Goal: Information Seeking & Learning: Learn about a topic

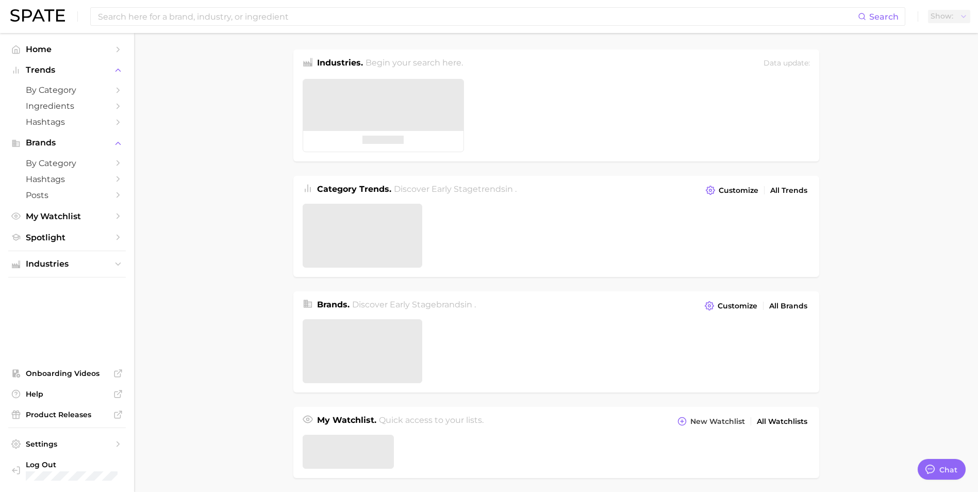
type textarea "x"
click at [144, 2] on div "Search Show US Market" at bounding box center [488, 16] width 957 height 33
click at [150, 13] on input at bounding box center [458, 17] width 722 height 18
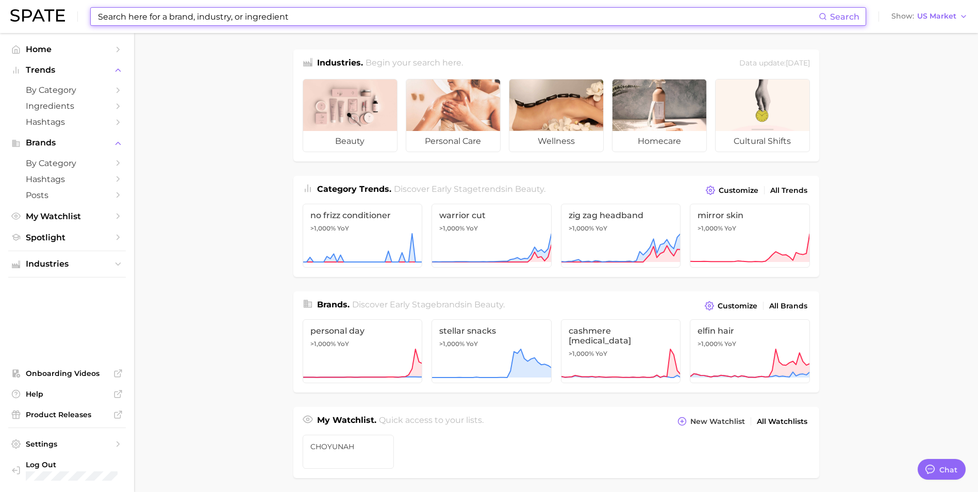
click at [135, 23] on input at bounding box center [458, 17] width 722 height 18
click at [171, 22] on input at bounding box center [458, 17] width 722 height 18
type input "d"
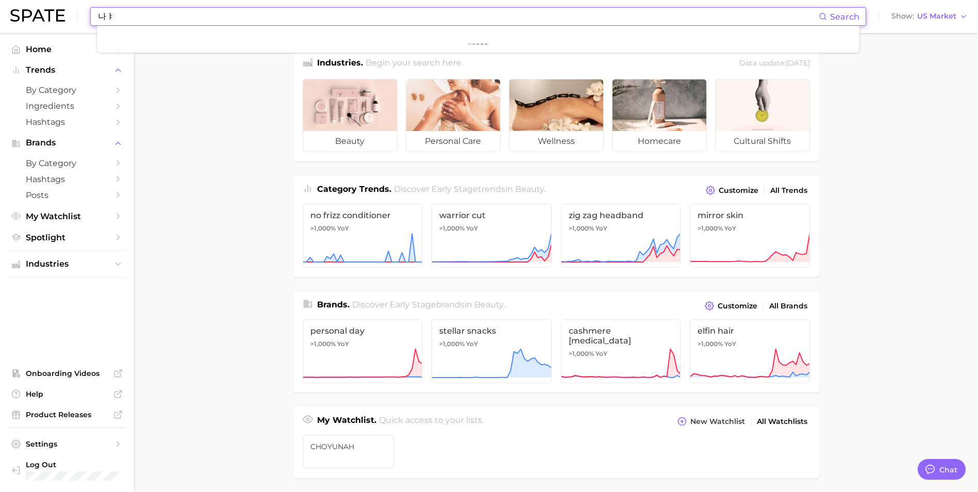
type input "나"
type input "s"
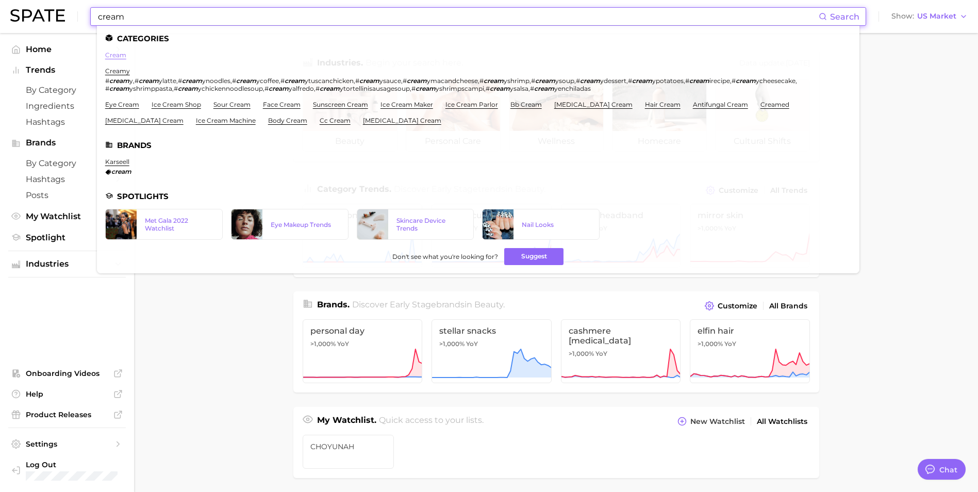
type input "cream"
click at [115, 57] on link "cream" at bounding box center [115, 55] width 21 height 8
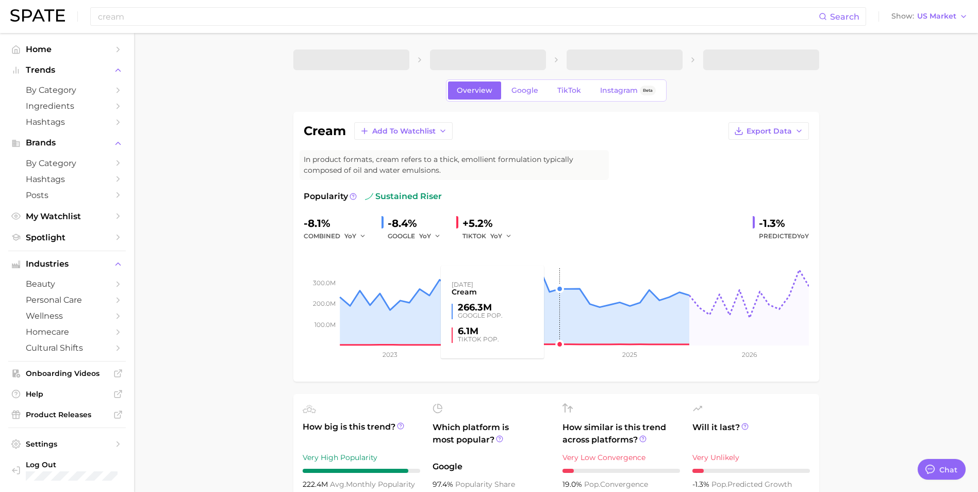
type textarea "x"
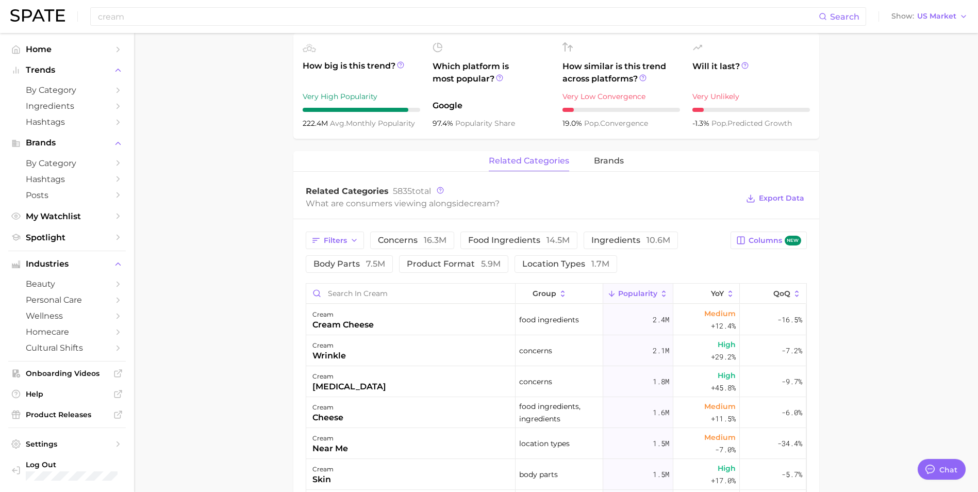
scroll to position [258, 0]
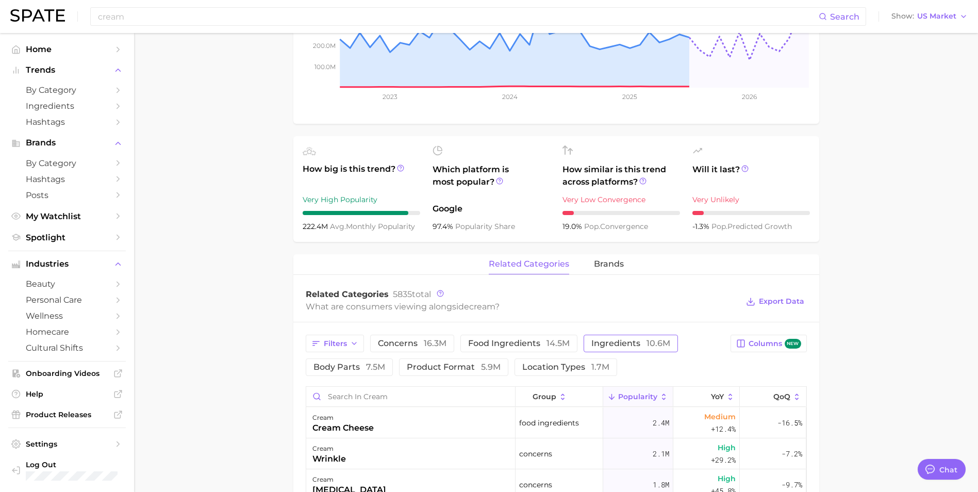
click at [627, 336] on button "ingredients 10.6m" at bounding box center [630, 344] width 94 height 18
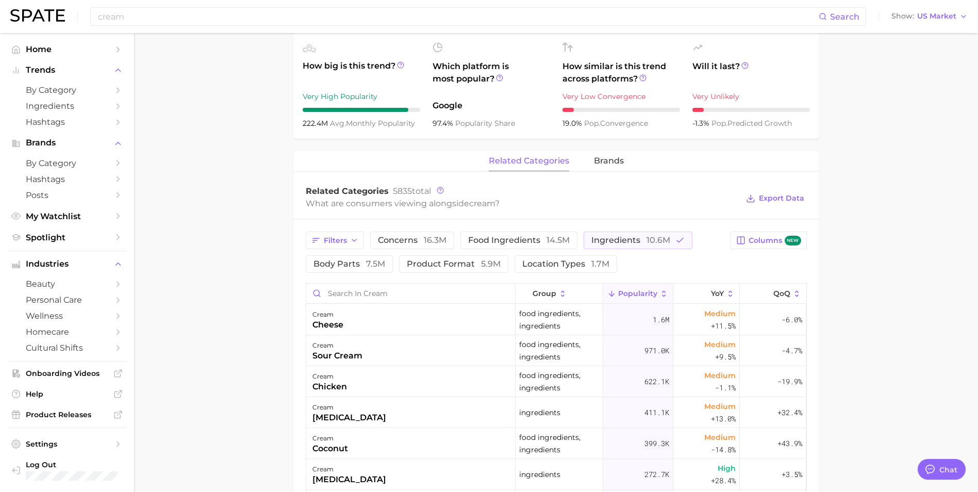
scroll to position [412, 0]
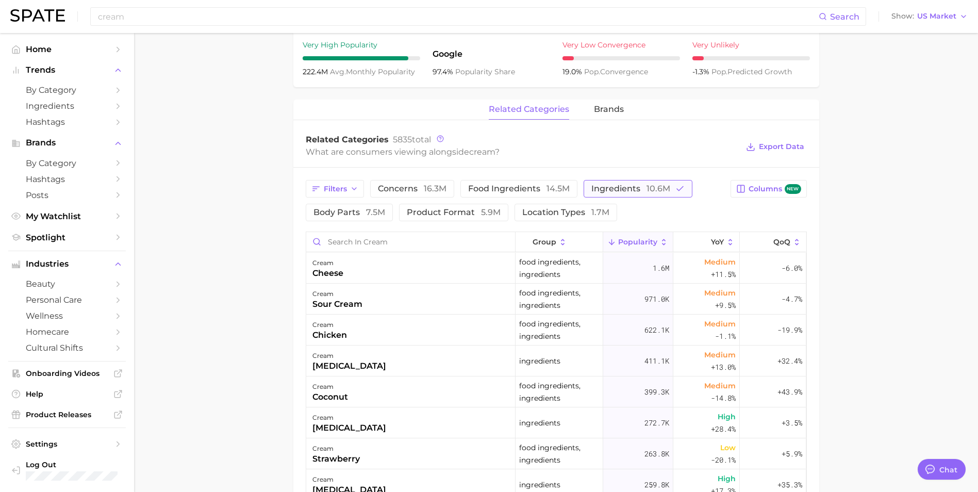
click at [627, 188] on span "ingredients 10.6m" at bounding box center [630, 189] width 79 height 8
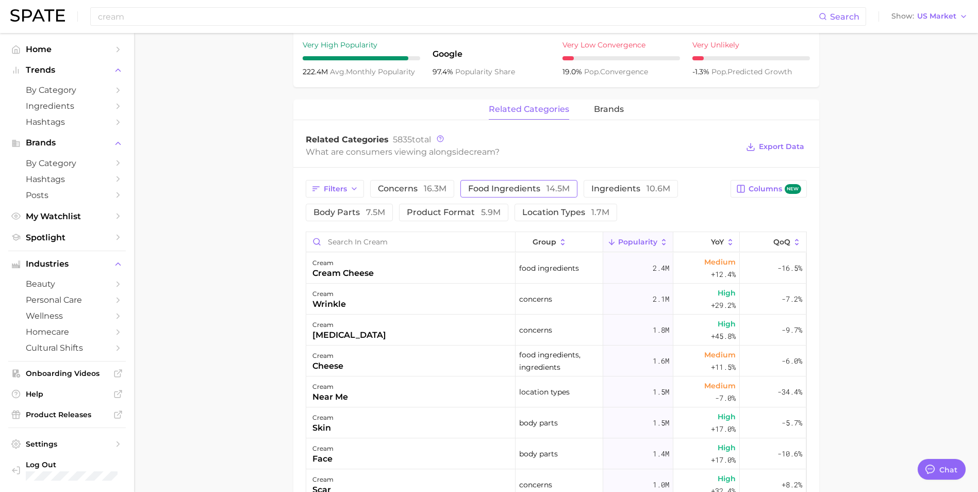
click at [555, 188] on span "14.5m" at bounding box center [557, 188] width 23 height 10
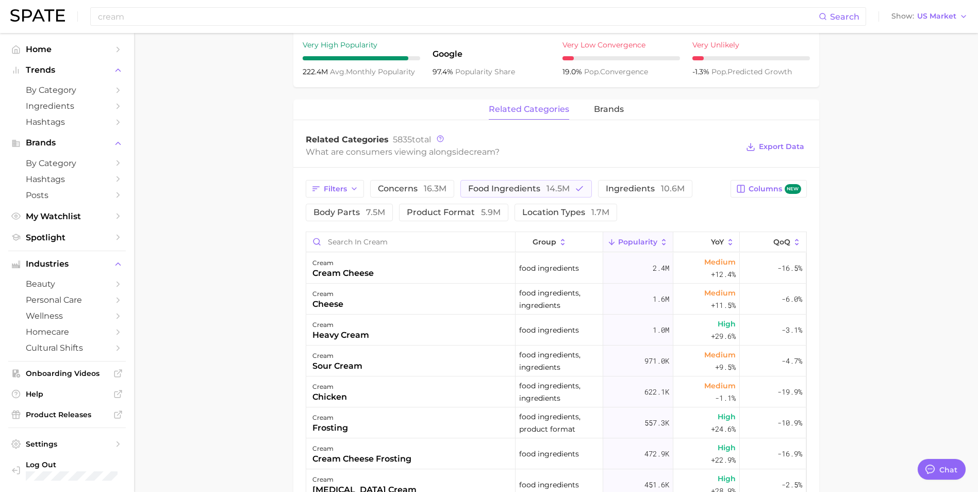
click at [555, 201] on div "Filters concerns 16.3m food ingredients 14.5m ingredients 10.6m body parts 7.5m…" at bounding box center [515, 200] width 419 height 41
click at [508, 187] on span "food ingredients 14.5m" at bounding box center [519, 189] width 102 height 8
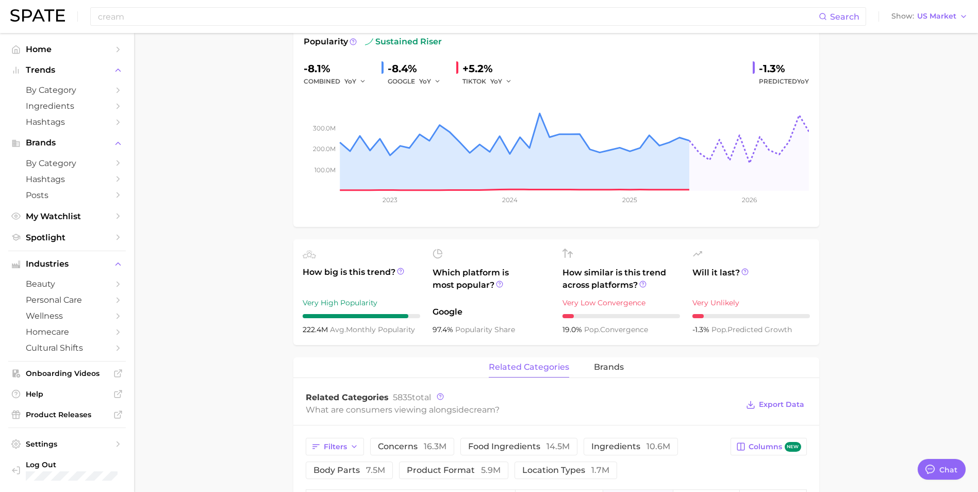
scroll to position [0, 0]
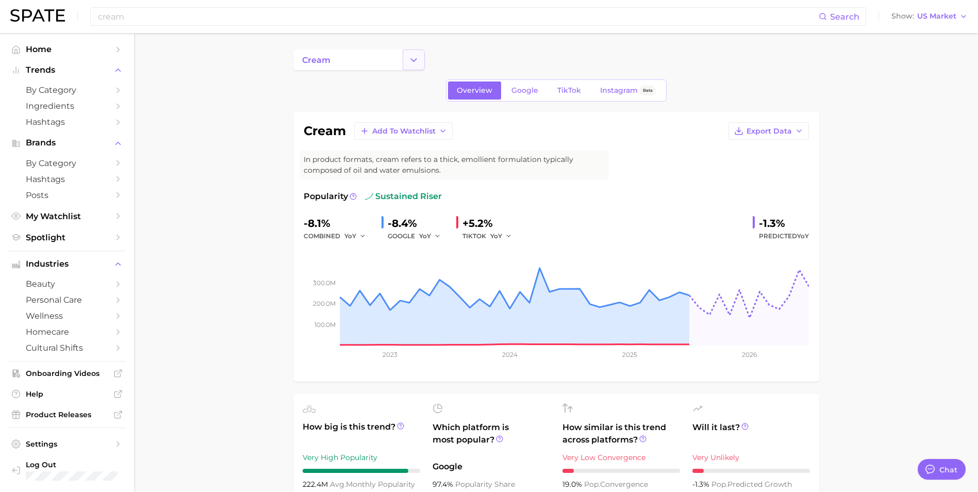
click at [411, 60] on icon "Change Category" at bounding box center [413, 60] width 11 height 11
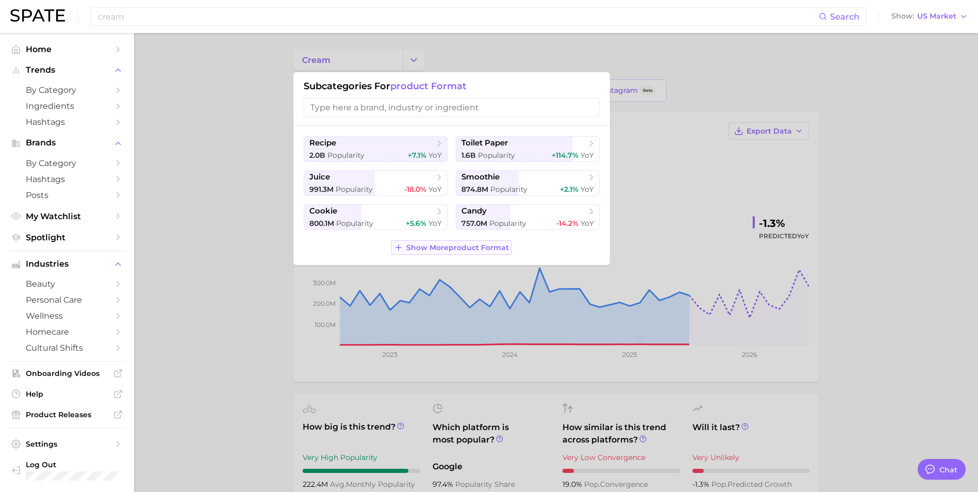
click at [488, 248] on span "Show More product format" at bounding box center [457, 247] width 103 height 9
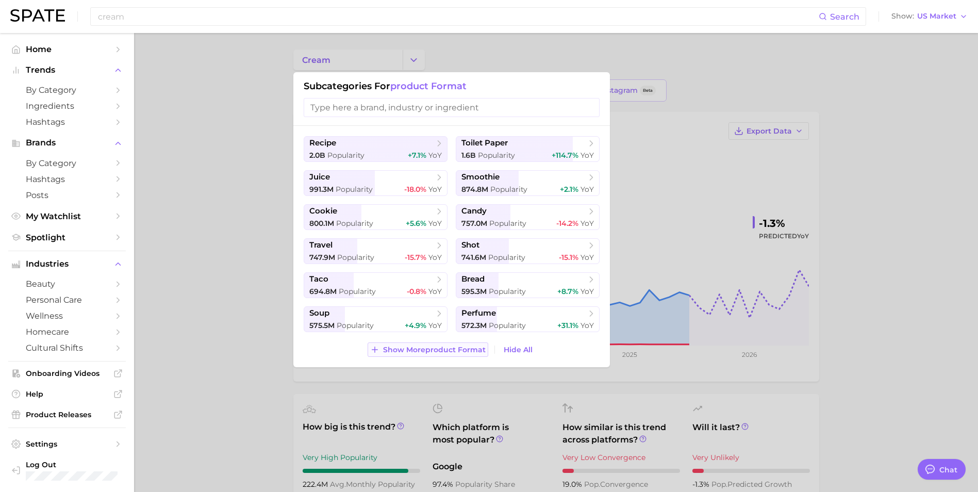
click at [471, 349] on span "Show More product format" at bounding box center [434, 349] width 103 height 9
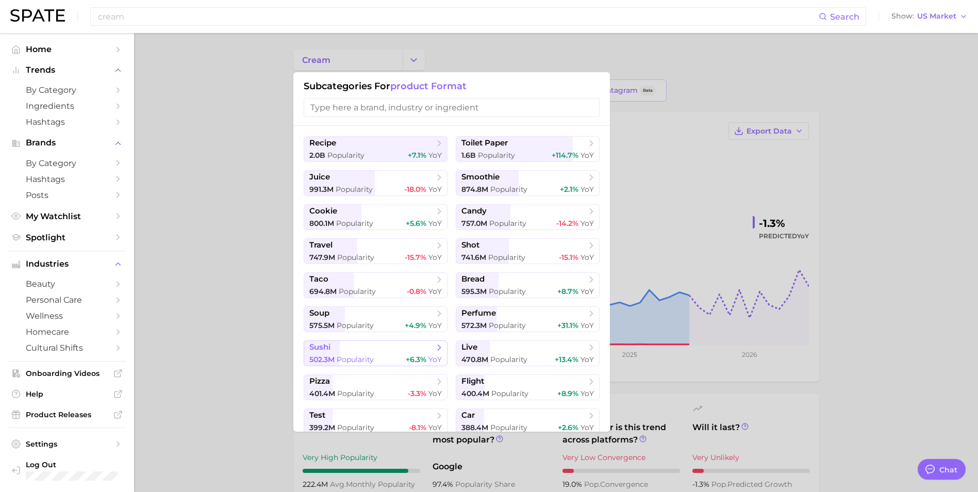
scroll to position [38, 0]
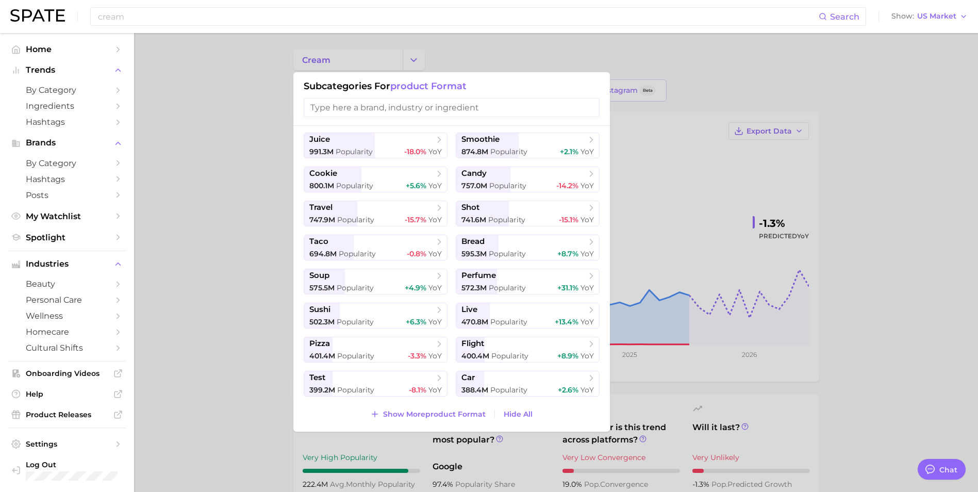
click at [203, 182] on div at bounding box center [489, 246] width 978 height 492
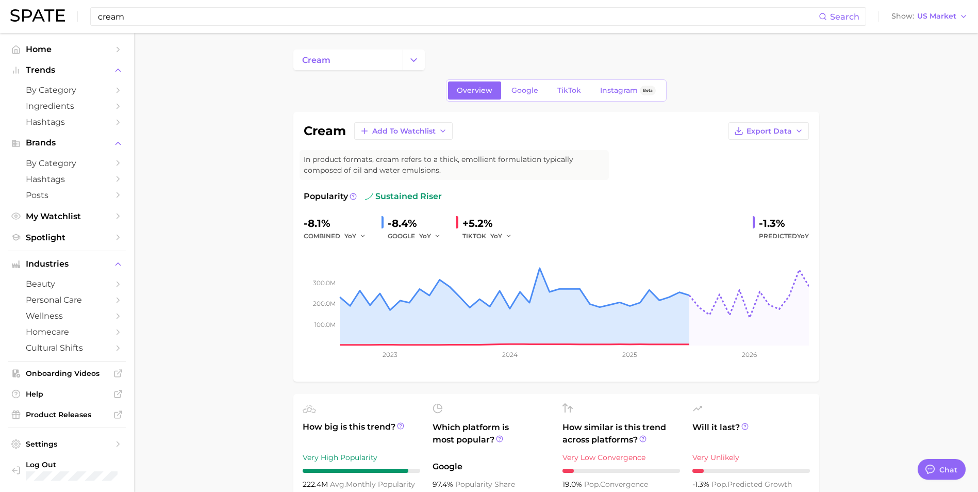
drag, startPoint x: 224, startPoint y: 20, endPoint x: 0, endPoint y: 20, distance: 224.2
click at [0, 20] on html "cream Search Show US Market Home Trends by Category Ingredients Hashtags Brands…" at bounding box center [489, 246] width 978 height 492
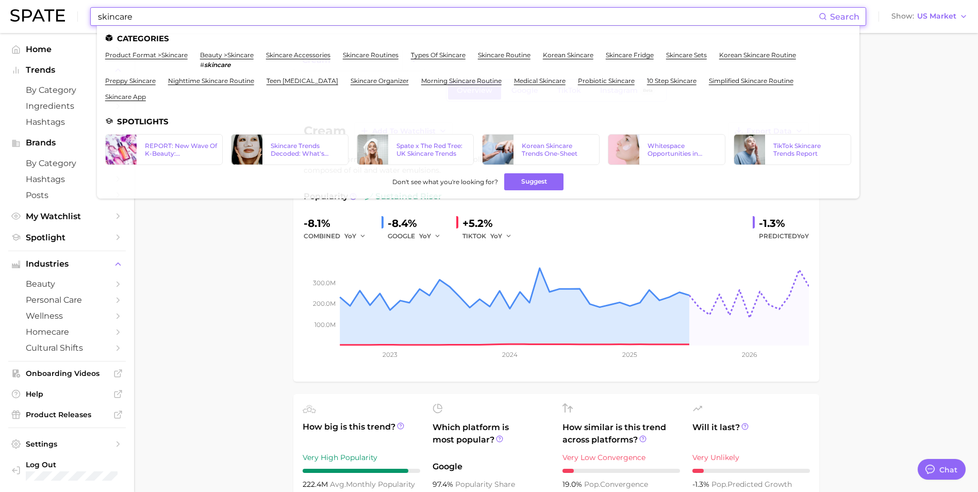
click at [164, 24] on input "skincare" at bounding box center [458, 17] width 722 height 18
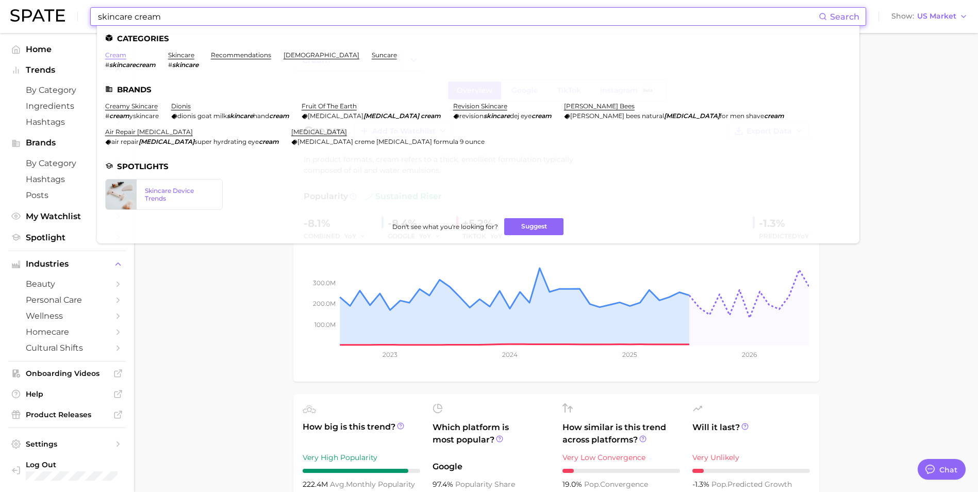
type input "skincare cream"
click at [116, 55] on link "cream" at bounding box center [115, 55] width 21 height 8
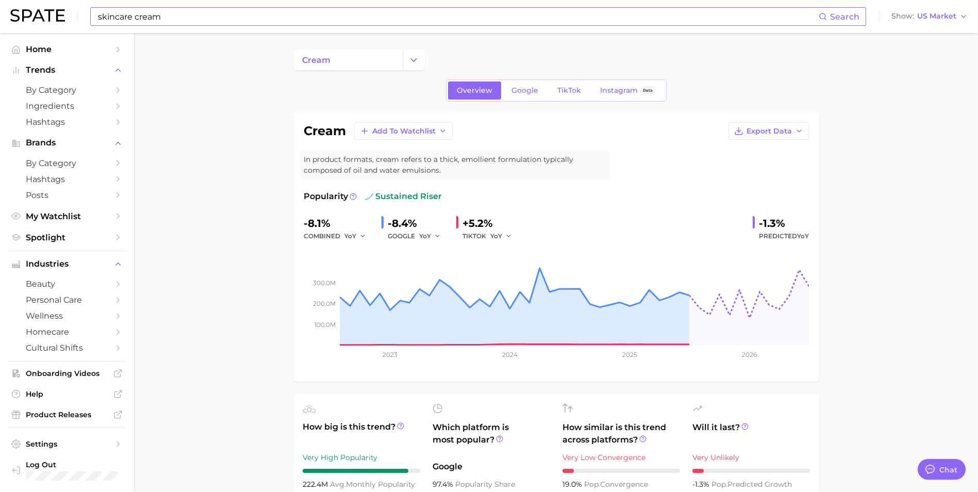
click at [216, 20] on input "skincare cream" at bounding box center [458, 17] width 722 height 18
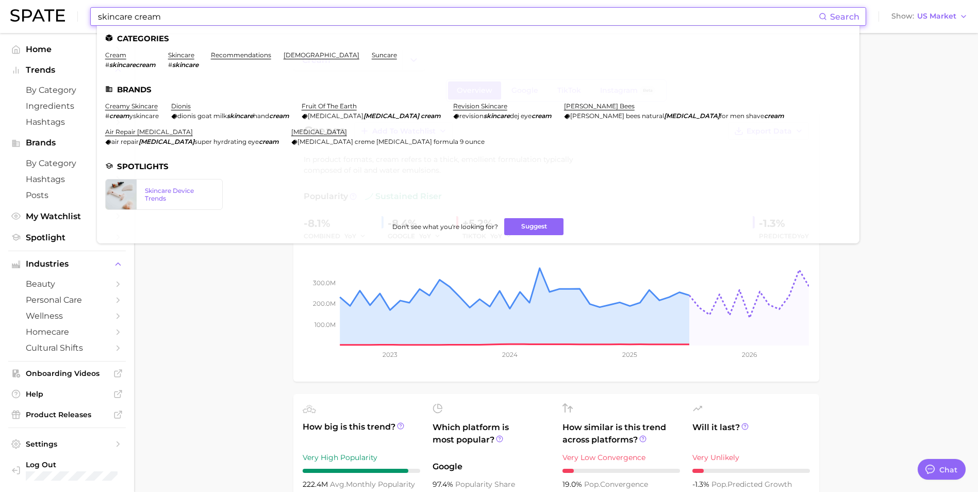
click at [112, 60] on li "cream # skincarecream" at bounding box center [130, 60] width 51 height 18
click at [112, 58] on link "cream" at bounding box center [115, 55] width 21 height 8
click at [166, 15] on input "skincare cream" at bounding box center [458, 17] width 722 height 18
click at [133, 65] on em "skincarecream" at bounding box center [132, 65] width 46 height 8
click at [121, 58] on link "cream" at bounding box center [115, 55] width 21 height 8
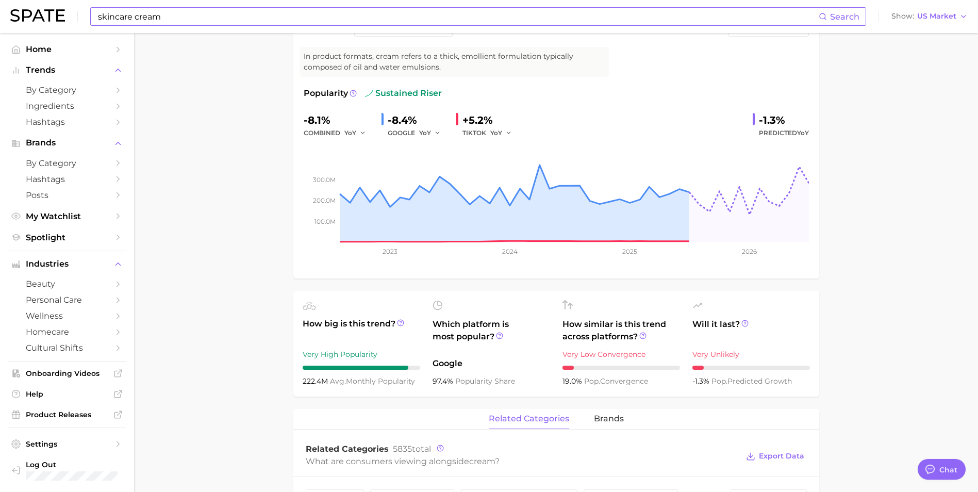
scroll to position [0, 0]
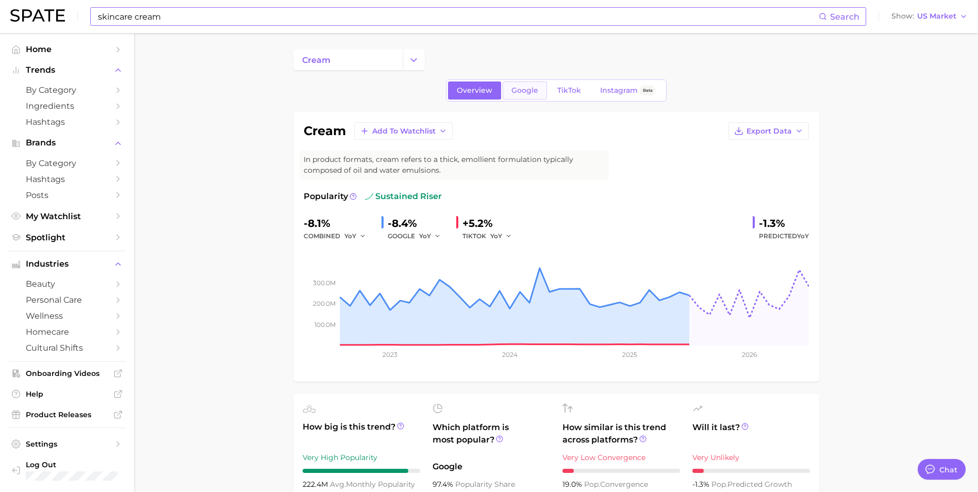
click at [517, 99] on link "Google" at bounding box center [525, 90] width 44 height 18
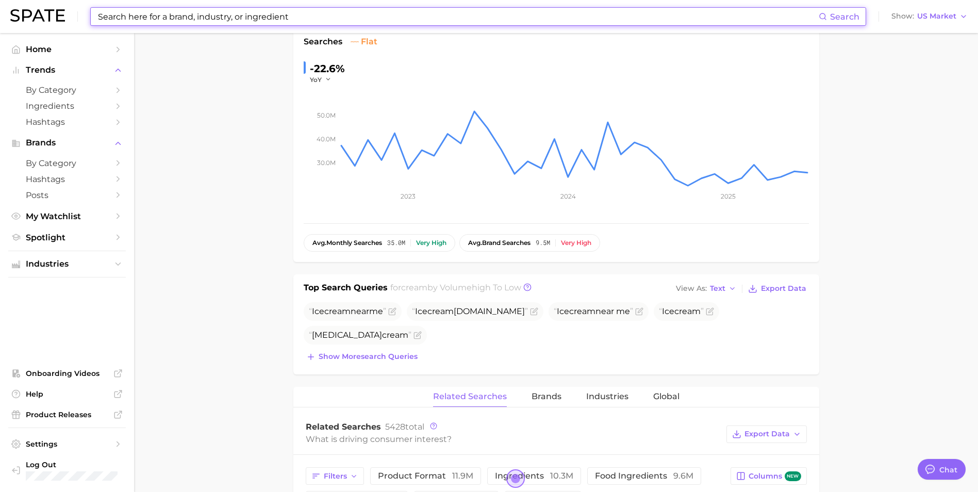
scroll to position [309, 0]
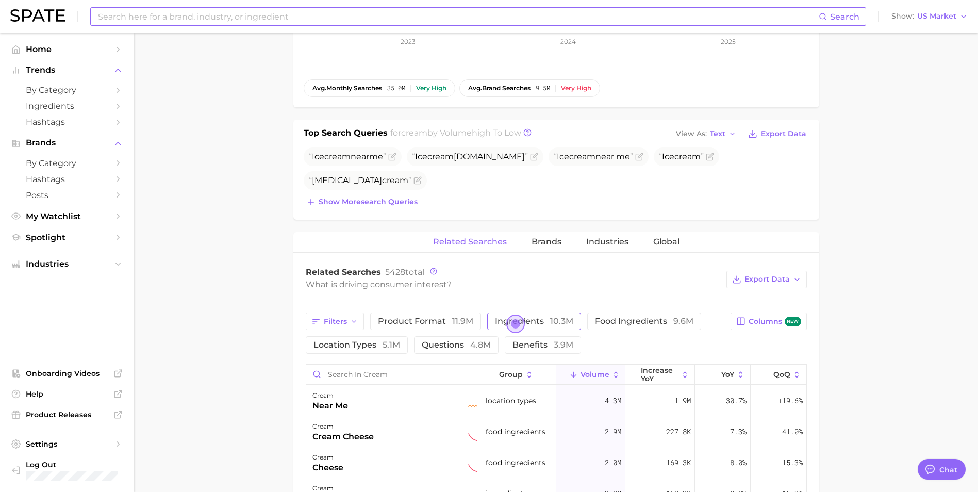
click at [537, 325] on span "ingredients 10.3m" at bounding box center [534, 321] width 78 height 10
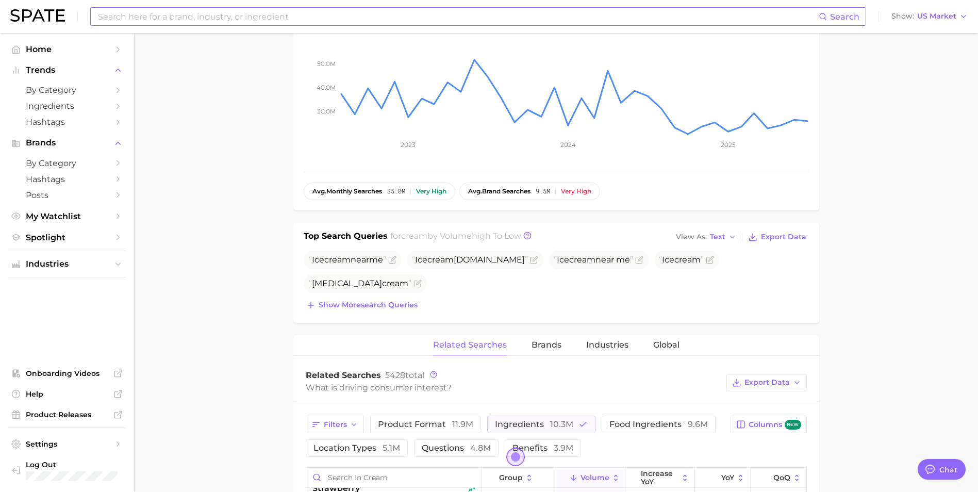
scroll to position [0, 0]
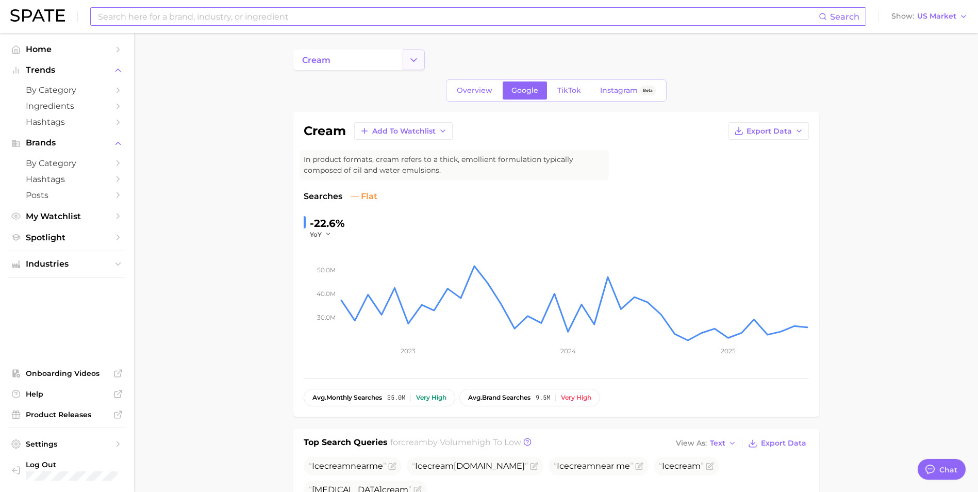
click at [403, 65] on button "Change Category" at bounding box center [414, 59] width 22 height 21
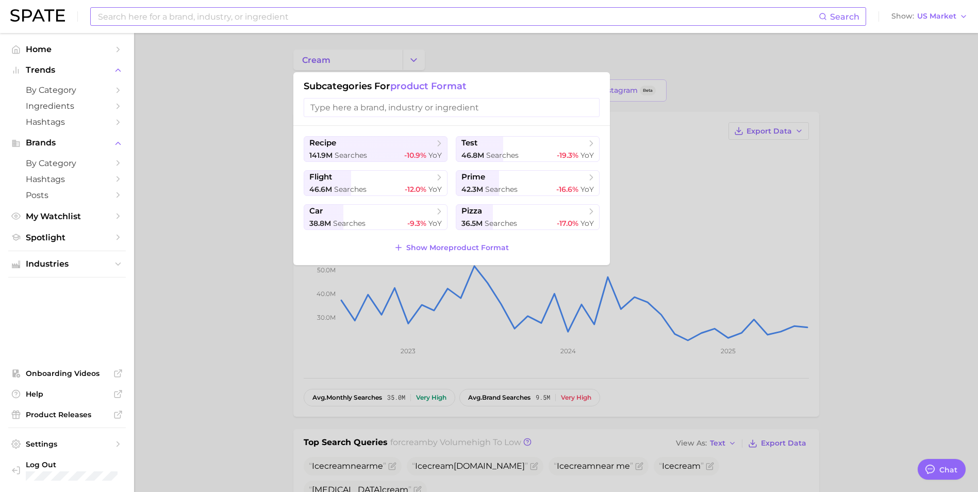
drag, startPoint x: 414, startPoint y: 111, endPoint x: 448, endPoint y: 116, distance: 34.9
click at [414, 111] on input "search" at bounding box center [452, 107] width 296 height 19
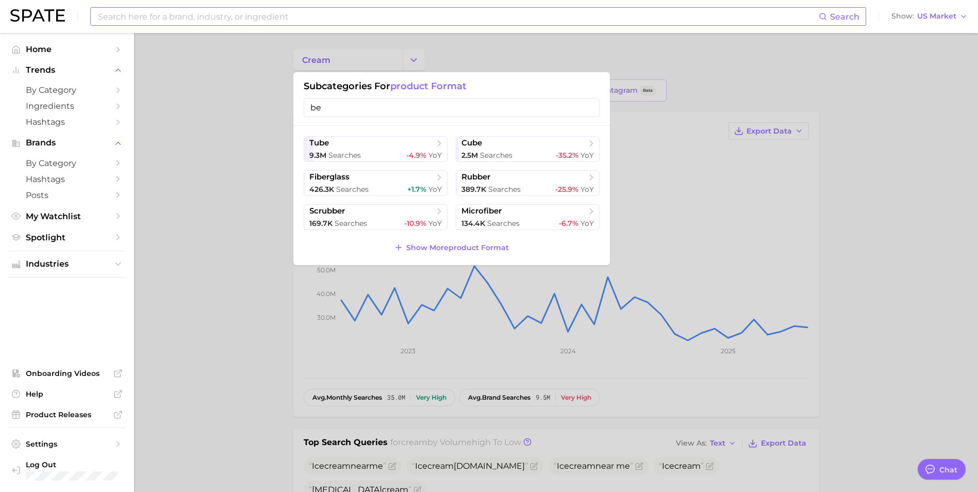
type input "b"
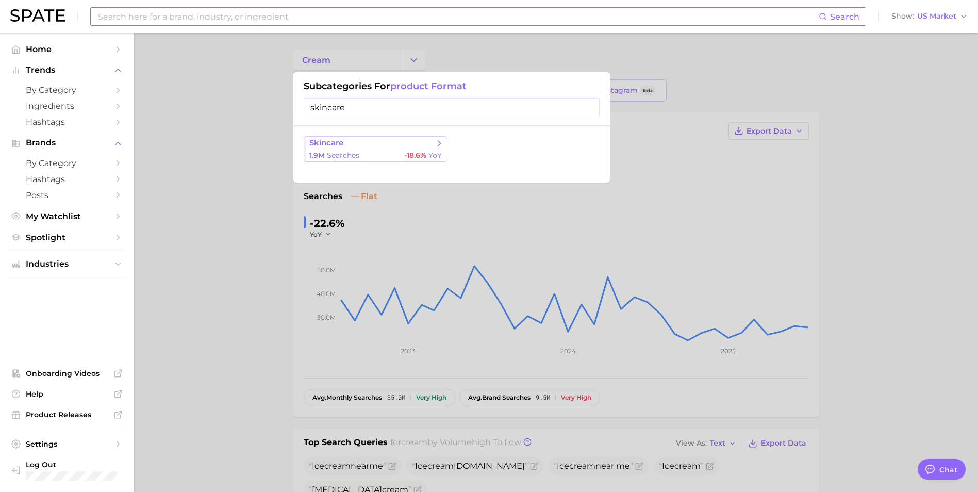
type input "skincare"
click at [346, 154] on span "searches" at bounding box center [343, 155] width 32 height 9
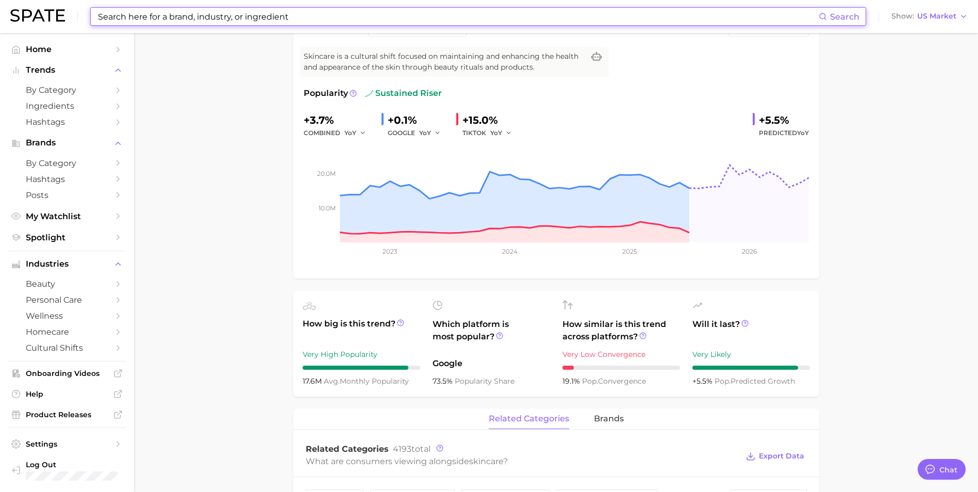
scroll to position [52, 0]
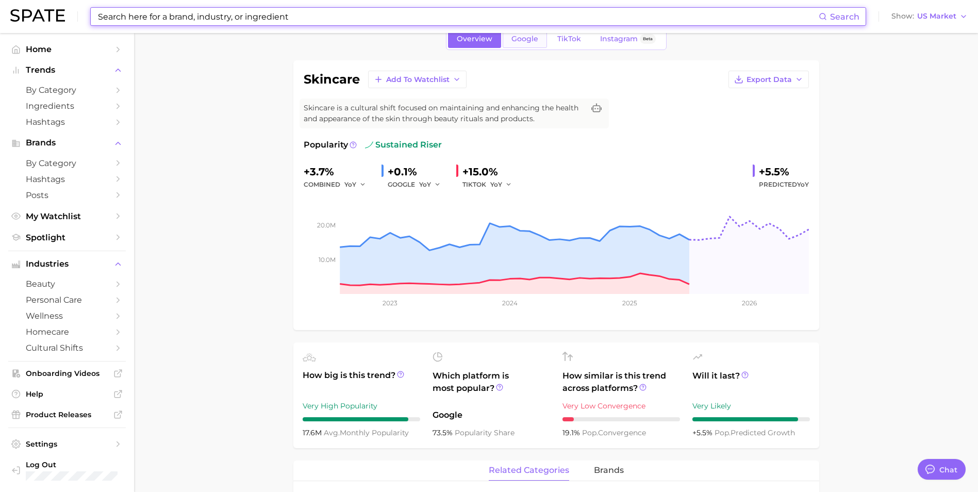
click at [544, 43] on link "Google" at bounding box center [525, 39] width 44 height 18
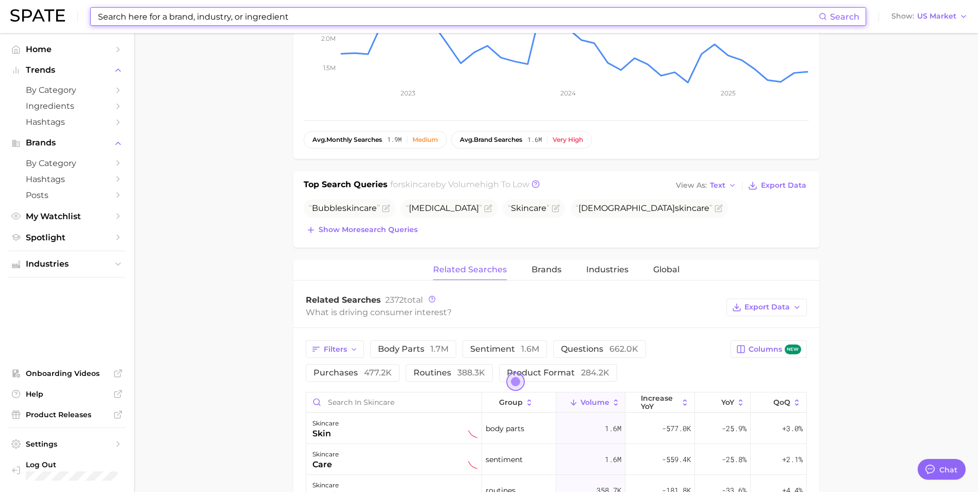
scroll to position [309, 0]
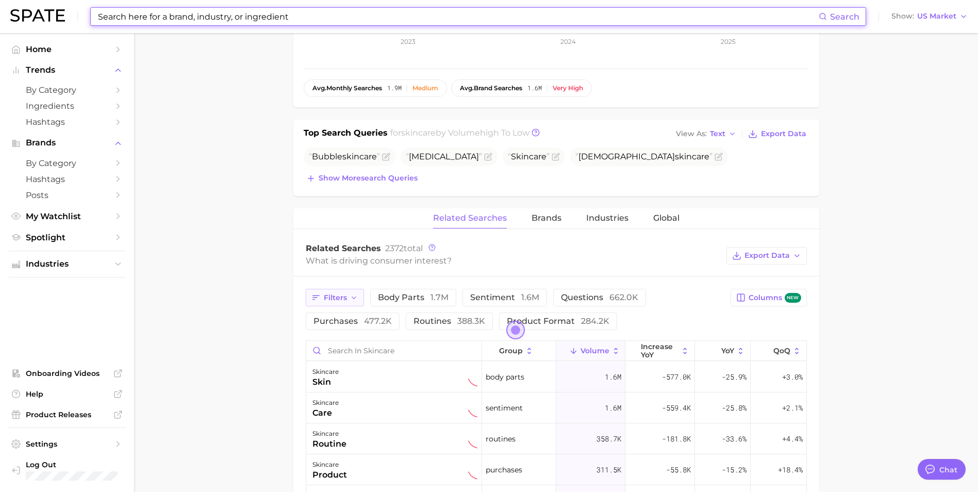
click at [352, 303] on button "Filters" at bounding box center [335, 298] width 58 height 18
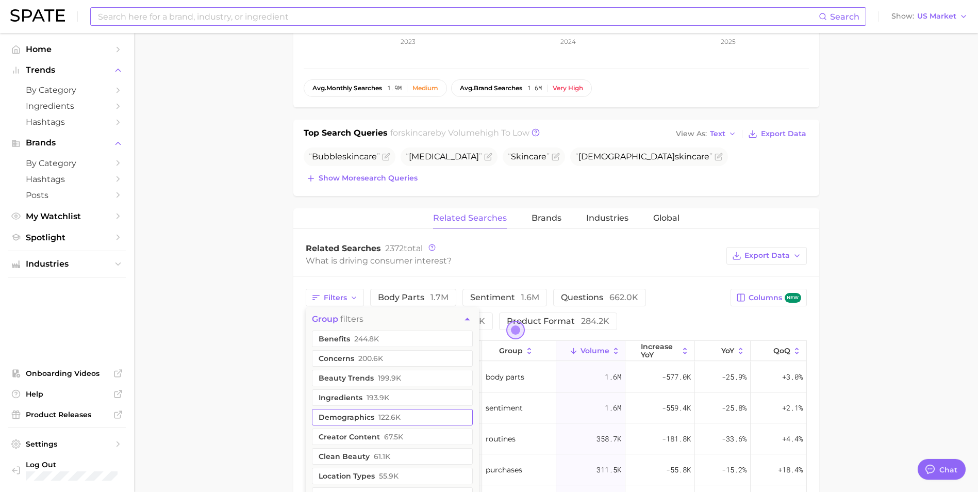
scroll to position [361, 0]
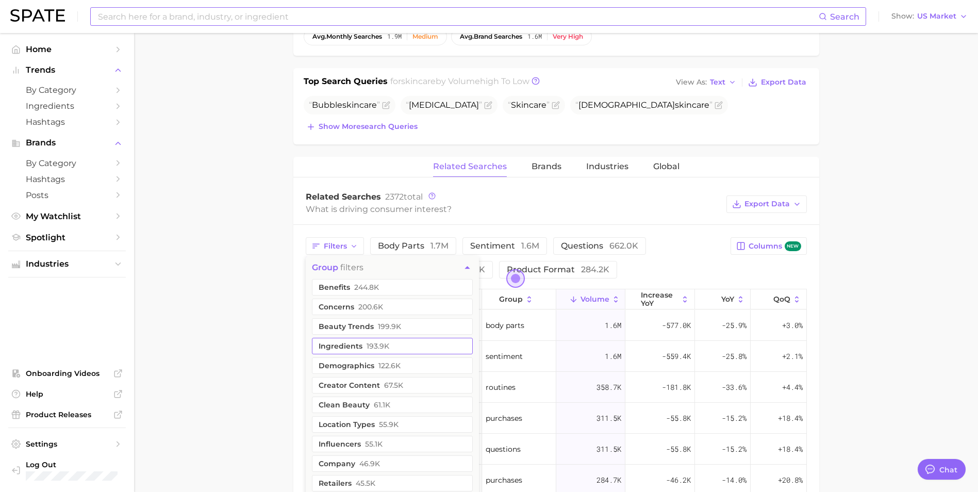
click at [402, 345] on button "ingredients 193.9k" at bounding box center [392, 346] width 161 height 16
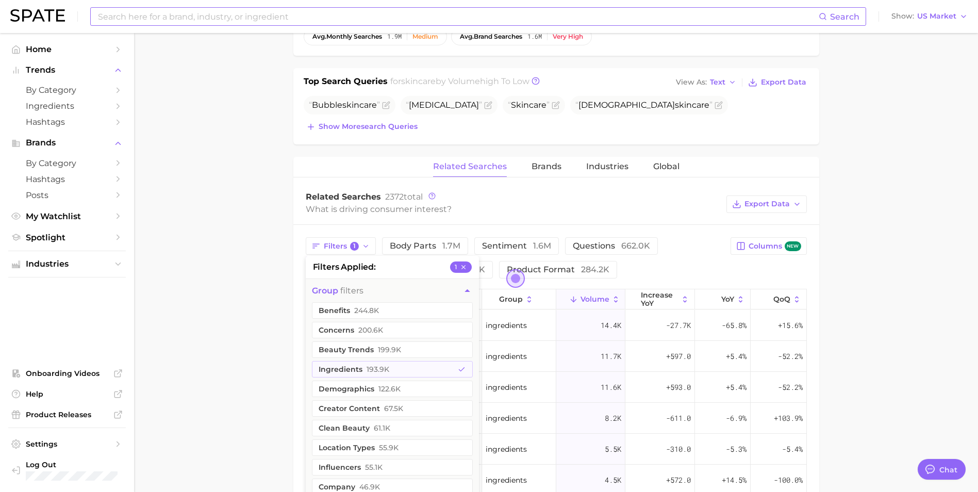
click at [910, 256] on main "skincare Overview Google TikTok Instagram Beta skincare Add to Watchlist Export…" at bounding box center [556, 258] width 844 height 1172
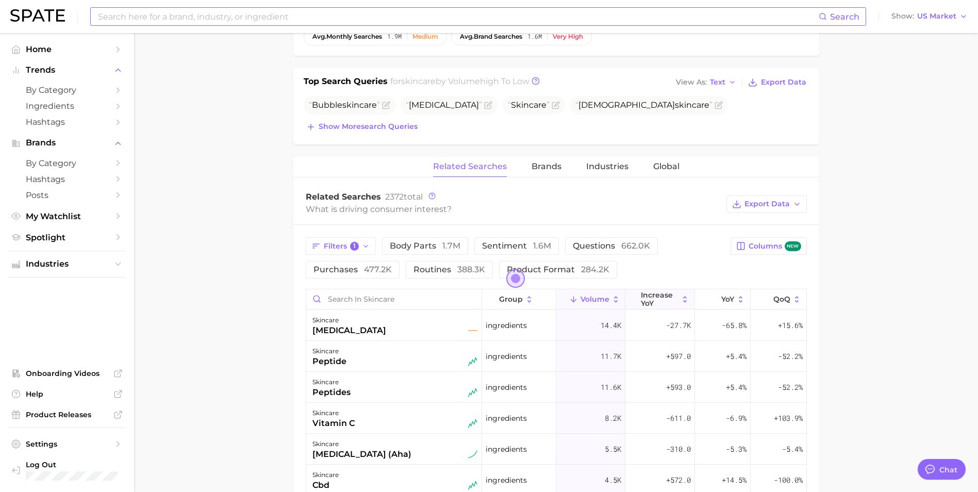
click at [671, 304] on span "increase YoY" at bounding box center [660, 299] width 38 height 16
click at [874, 359] on main "skincare Overview Google TikTok Instagram Beta skincare Add to Watchlist Export…" at bounding box center [556, 258] width 844 height 1172
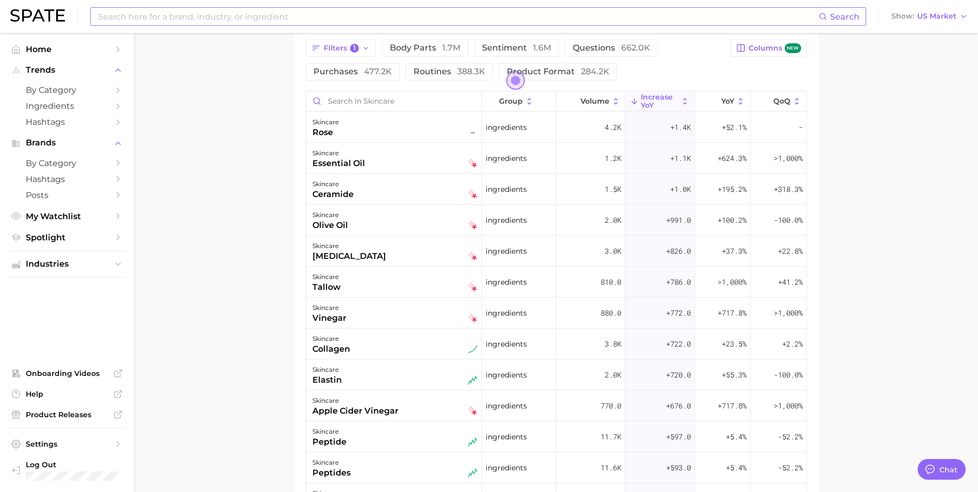
scroll to position [404, 0]
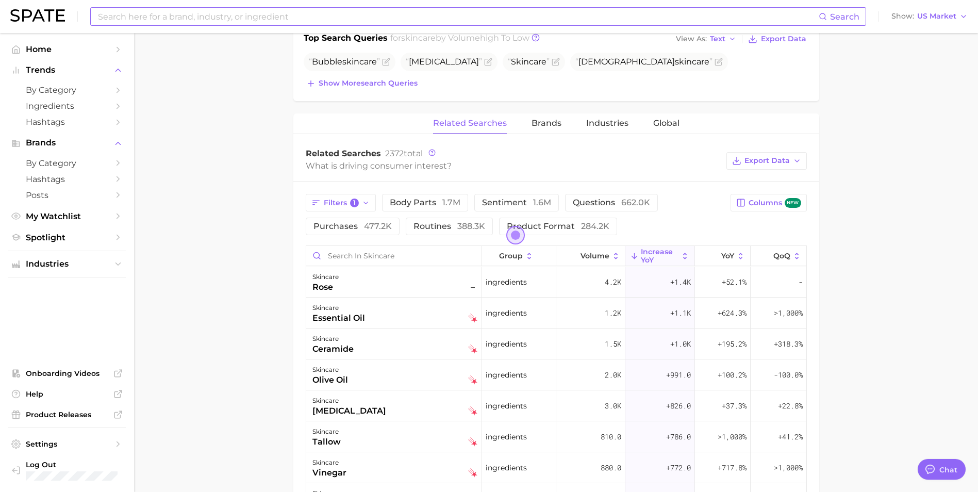
click at [660, 263] on span "increase YoY" at bounding box center [660, 255] width 38 height 16
click at [849, 275] on main "skincare Overview Google TikTok Instagram Beta skincare Add to Watchlist Export…" at bounding box center [556, 215] width 844 height 1172
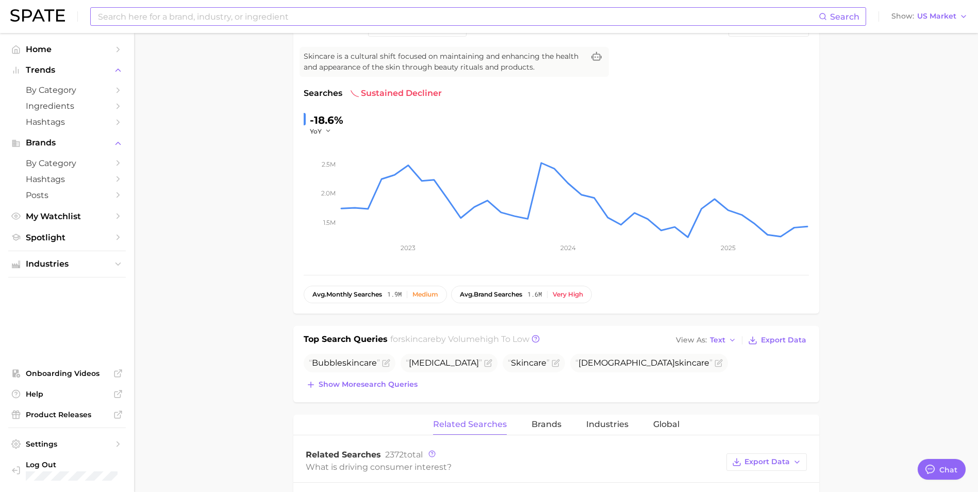
scroll to position [0, 0]
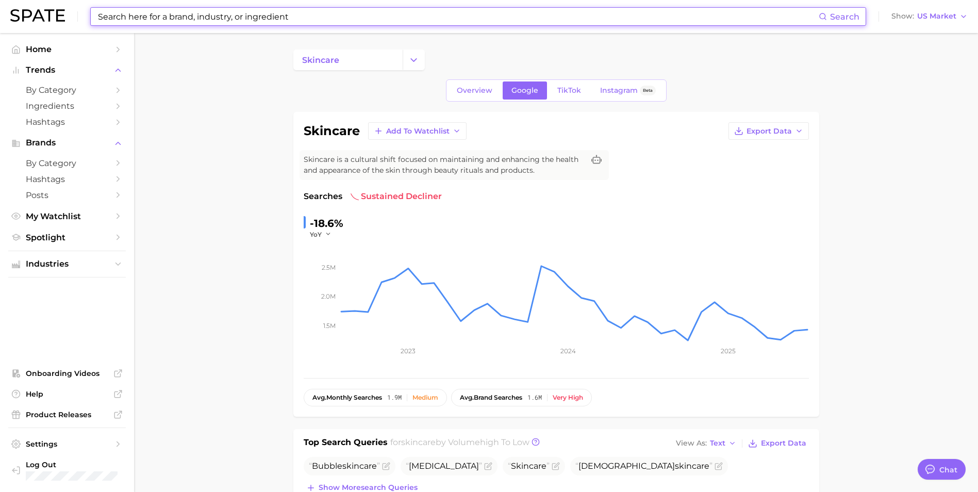
click at [225, 17] on input at bounding box center [458, 17] width 722 height 18
click at [210, 22] on input at bounding box center [458, 17] width 722 height 18
click at [403, 63] on button "Change Category" at bounding box center [414, 59] width 22 height 21
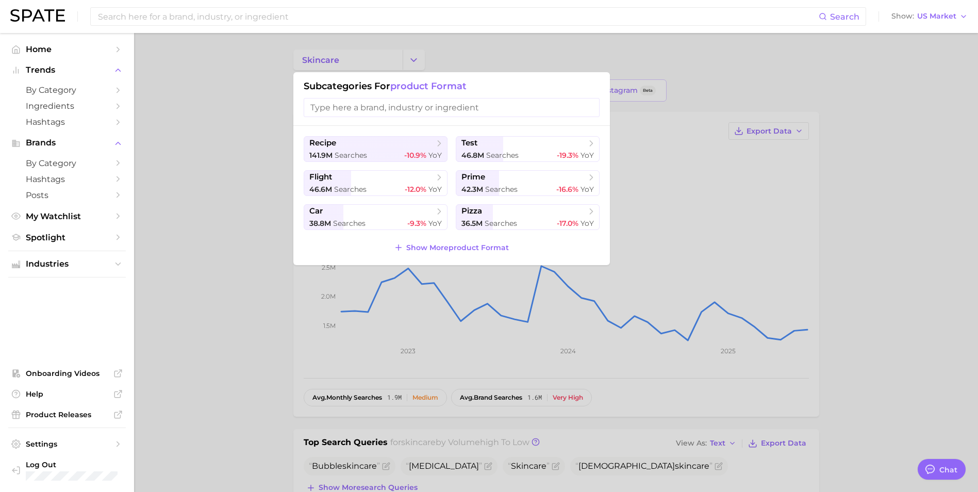
click at [425, 119] on div "Subcategories for product format" at bounding box center [451, 99] width 316 height 54
click at [454, 112] on input "search" at bounding box center [452, 107] width 296 height 19
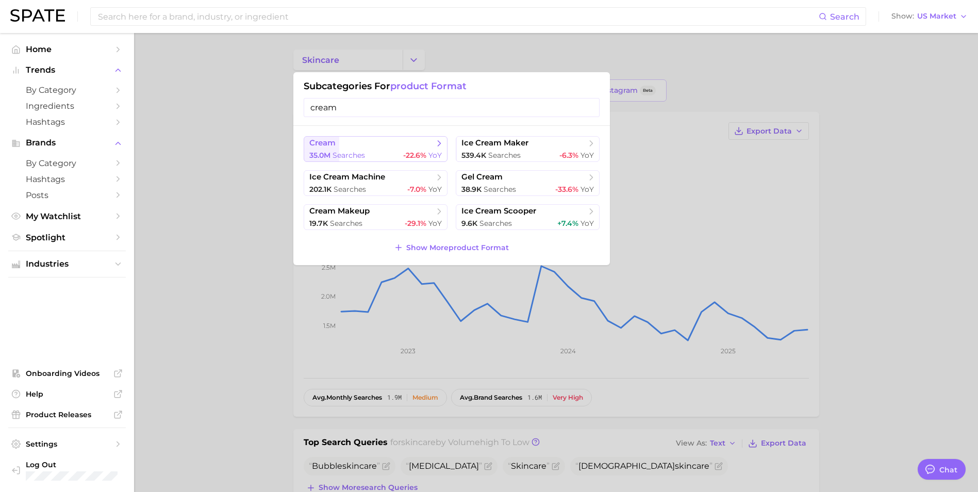
type input "cream"
click at [386, 154] on div "35.0m searches -22.6% YoY" at bounding box center [375, 156] width 132 height 10
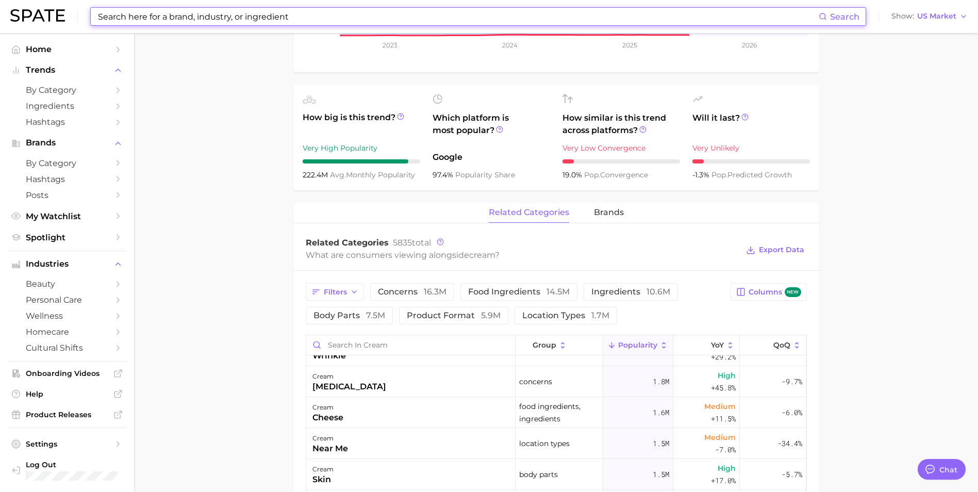
scroll to position [361, 0]
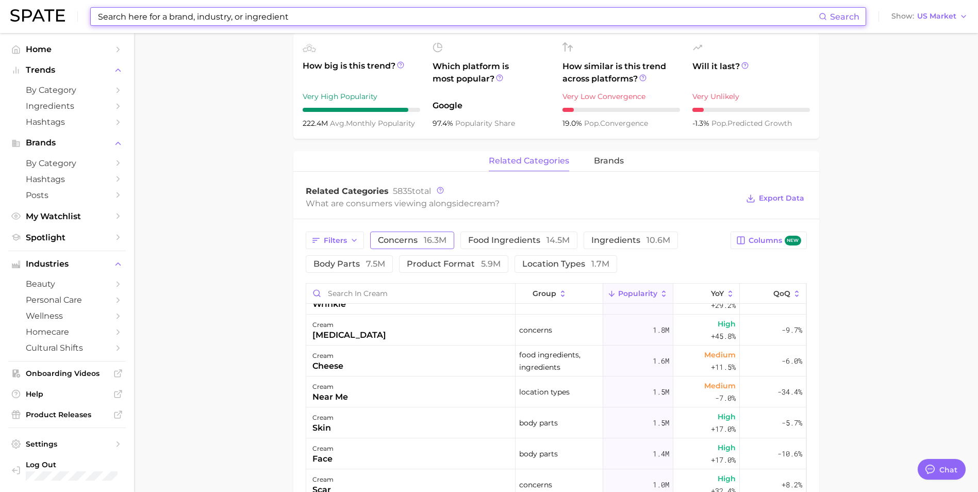
click at [404, 241] on span "concerns 16.3m" at bounding box center [412, 240] width 69 height 8
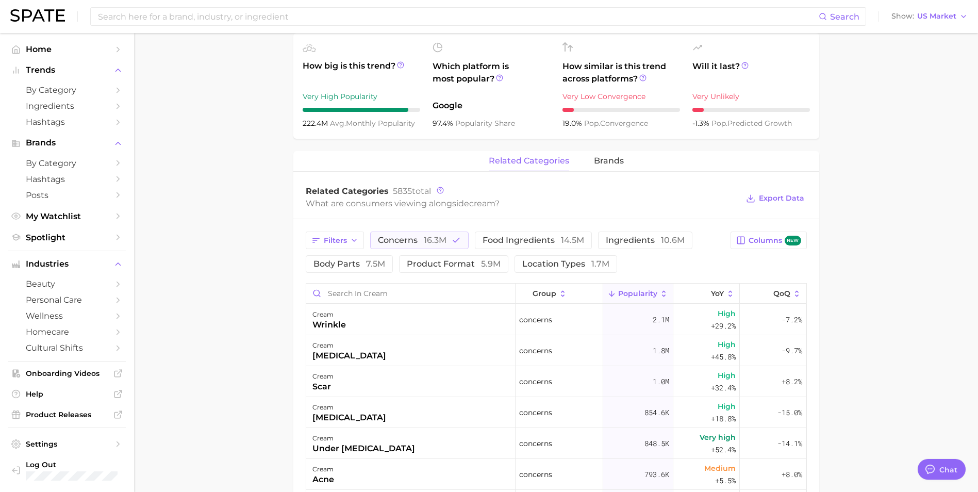
scroll to position [464, 0]
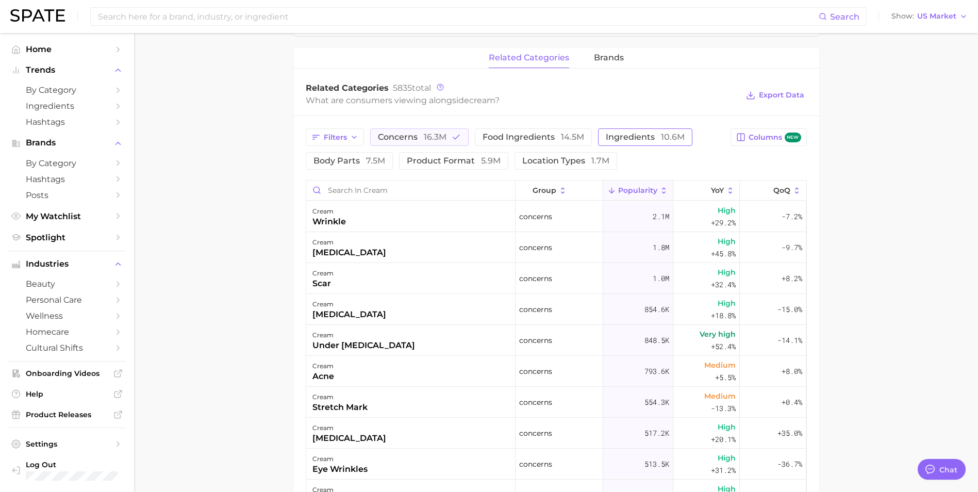
click at [636, 140] on span "ingredients 10.6m" at bounding box center [645, 137] width 79 height 8
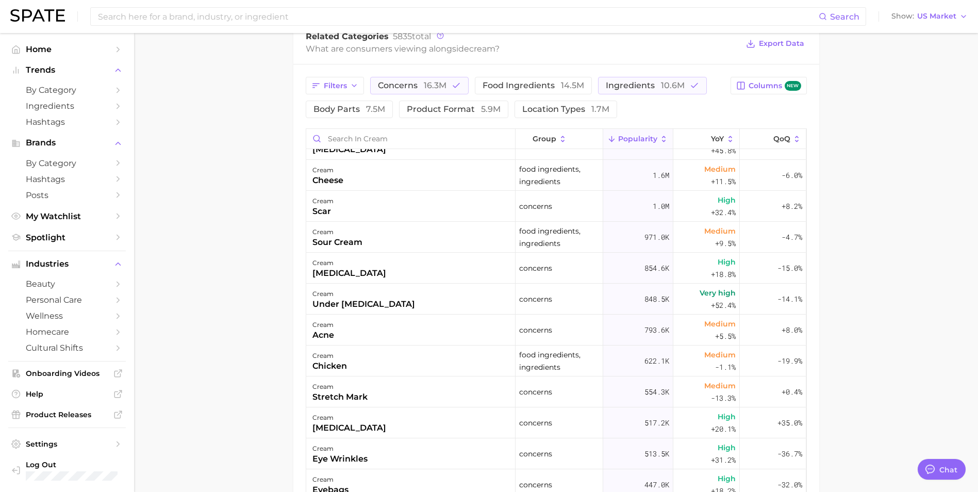
scroll to position [361, 0]
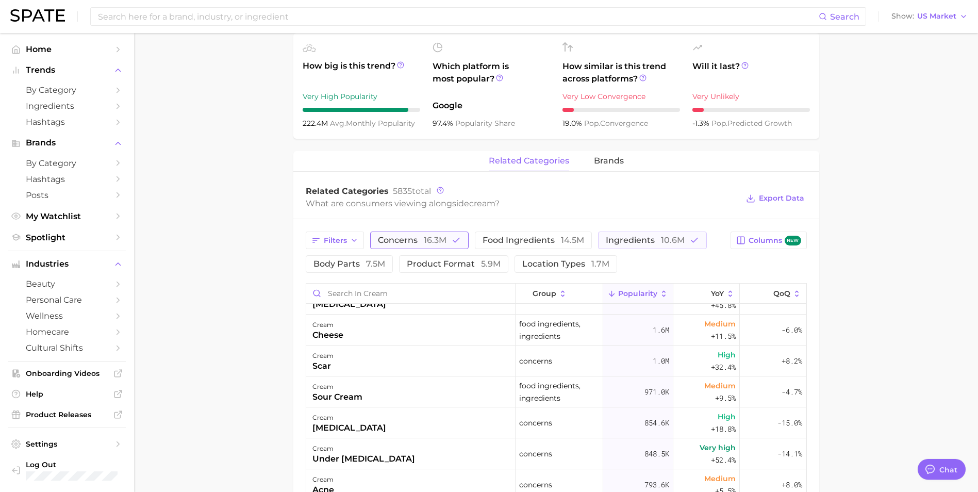
click at [400, 241] on span "concerns 16.3m" at bounding box center [412, 240] width 69 height 8
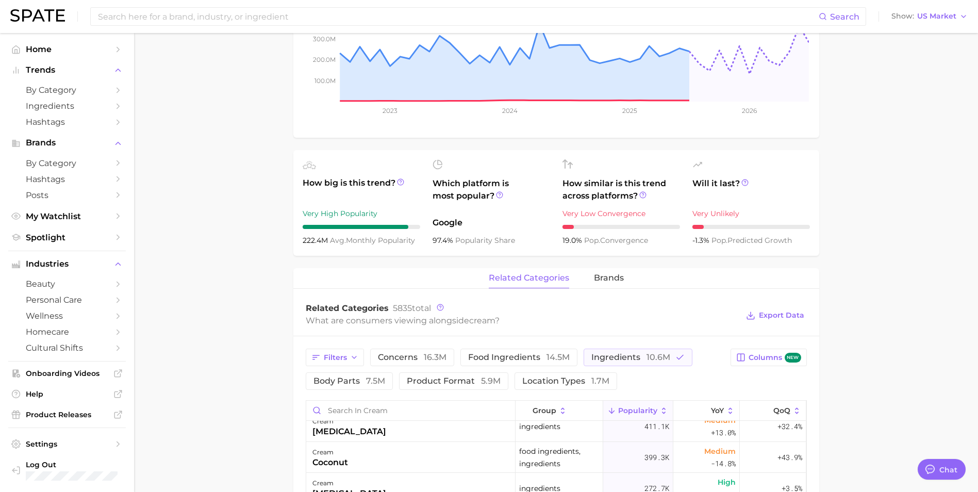
scroll to position [295, 0]
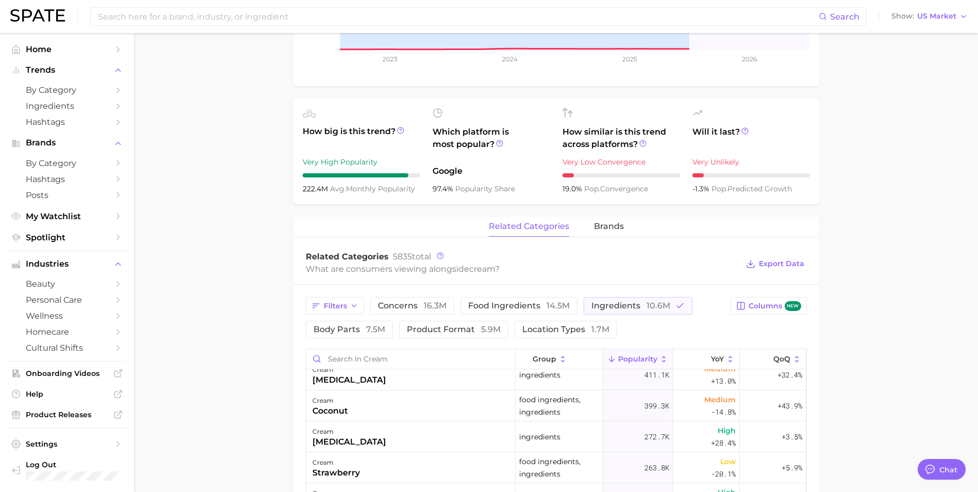
click at [771, 252] on span "Export Data" at bounding box center [774, 264] width 63 height 24
click at [772, 258] on button "Export Data" at bounding box center [774, 264] width 63 height 14
